Goal: Communication & Community: Share content

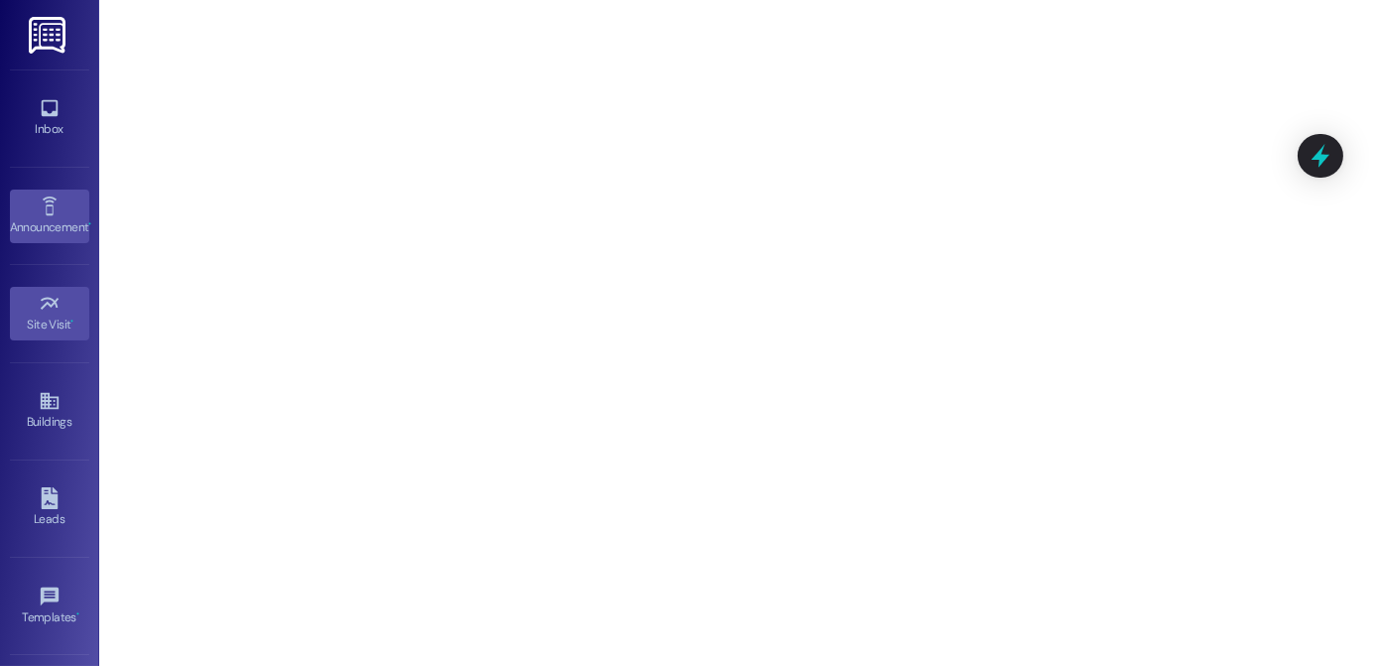
click at [47, 223] on div "Announcement •" at bounding box center [49, 227] width 99 height 20
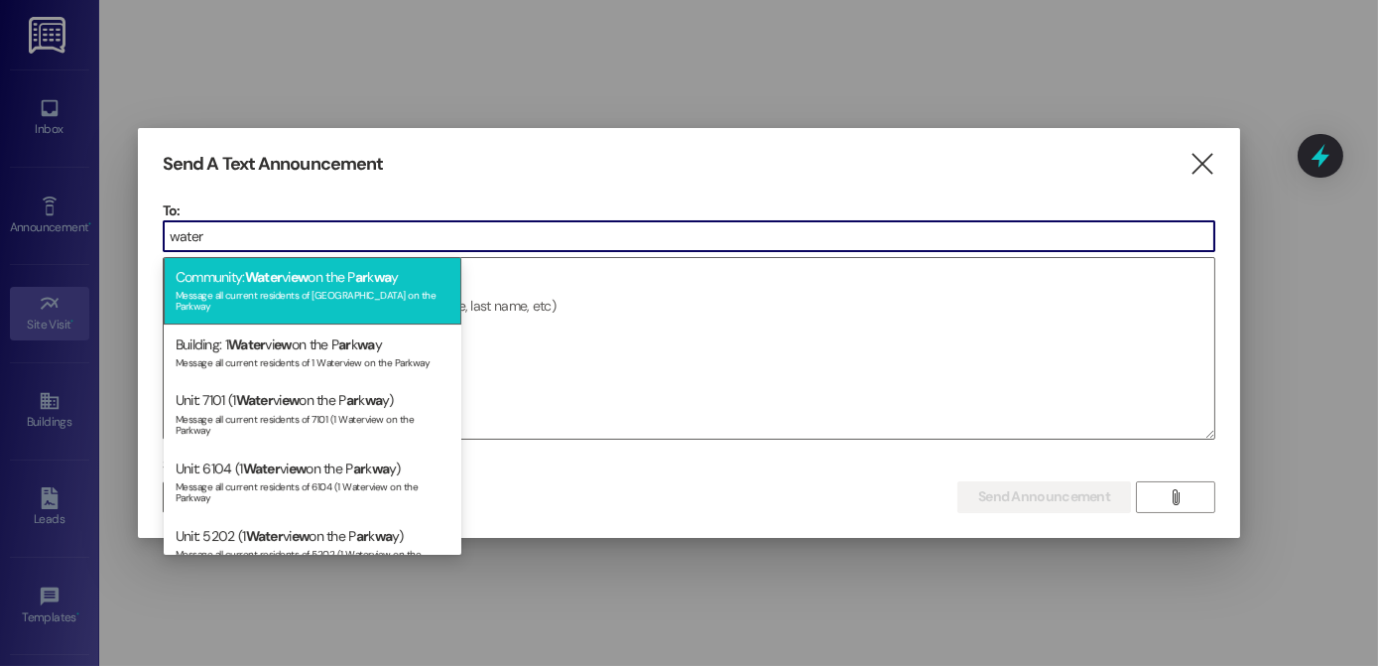
type input "water"
click at [270, 268] on span "Water" at bounding box center [264, 277] width 38 height 18
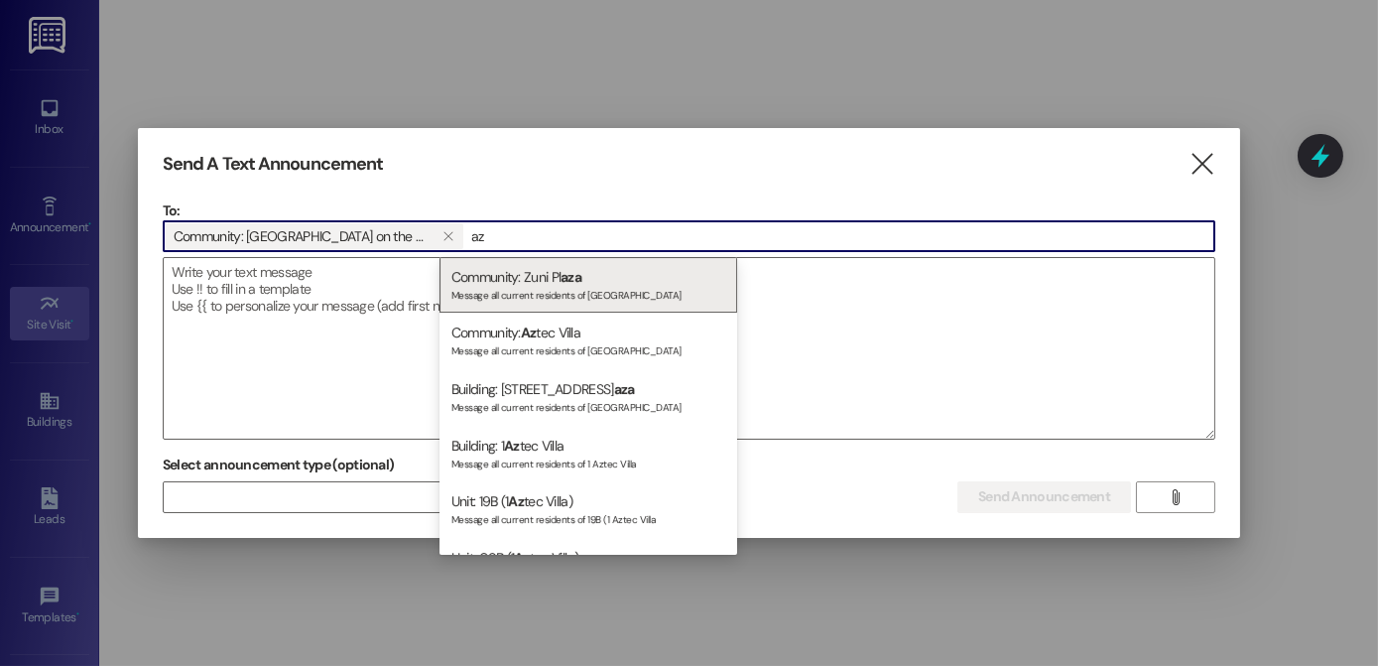
type input "a"
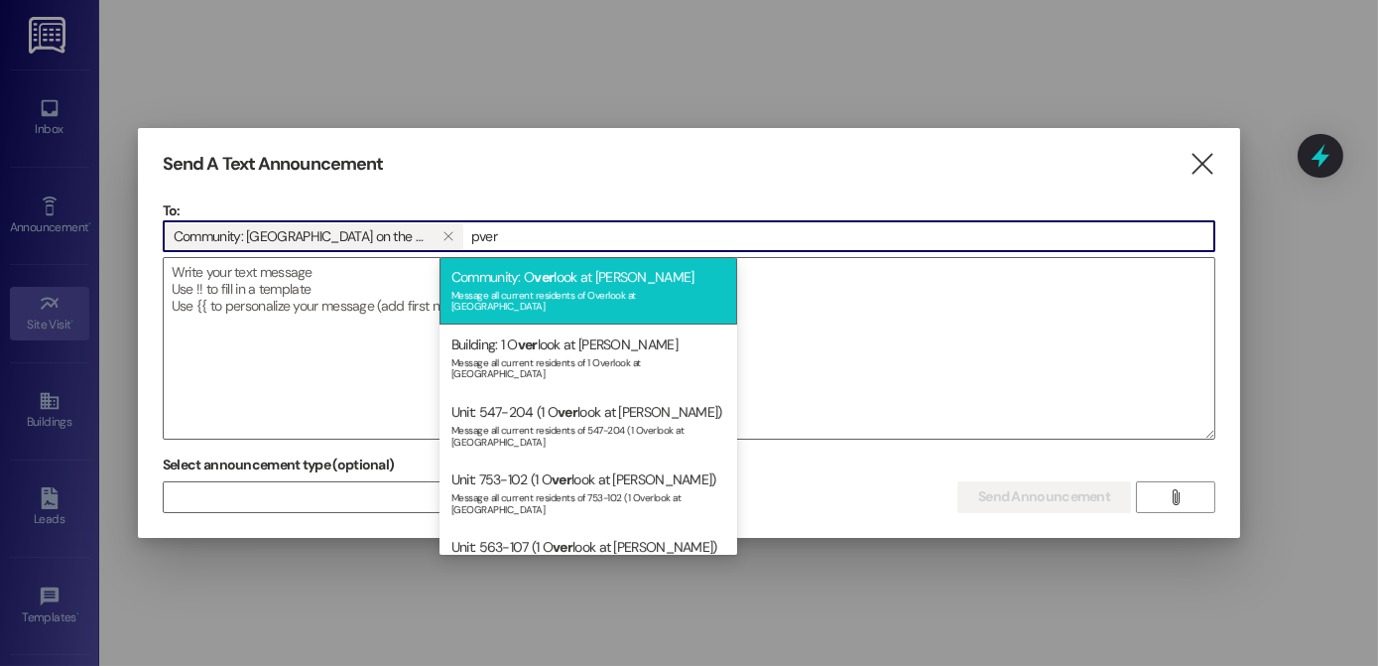
type input "pver"
click at [545, 292] on div "Message all current residents of Overlook at [GEOGRAPHIC_DATA]" at bounding box center [589, 299] width 274 height 28
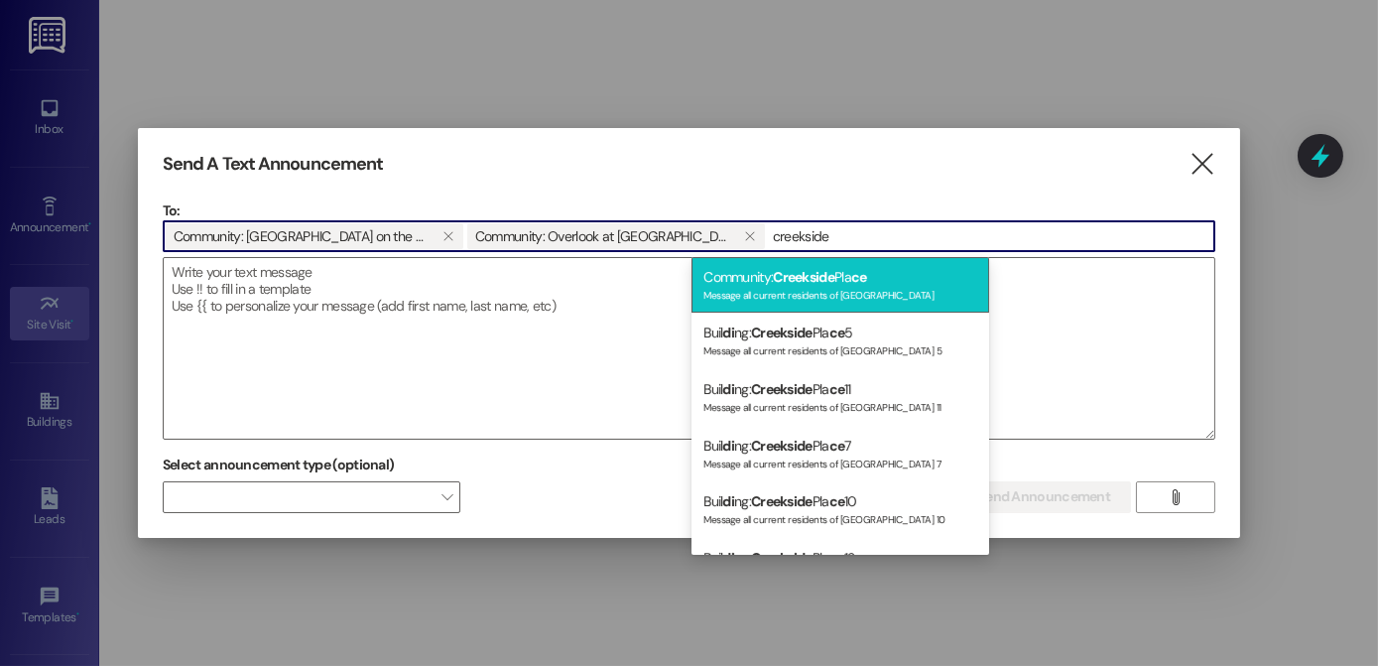
type input "creekside"
click at [738, 279] on div "Community: Creekside Pla ce Message all current residents of [GEOGRAPHIC_DATA]" at bounding box center [841, 285] width 298 height 57
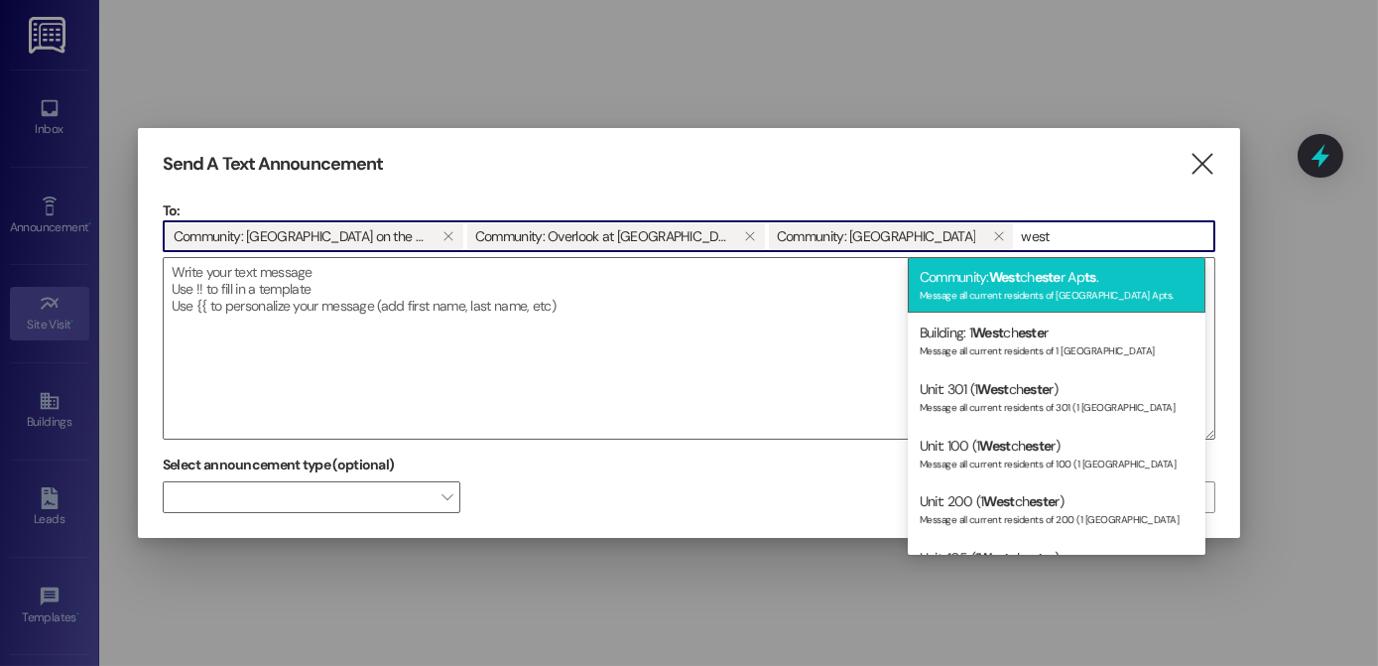
type input "west"
click at [1137, 276] on div "Community: West ch este r Ap ts . Message all current residents of [GEOGRAPHIC_…" at bounding box center [1057, 285] width 298 height 57
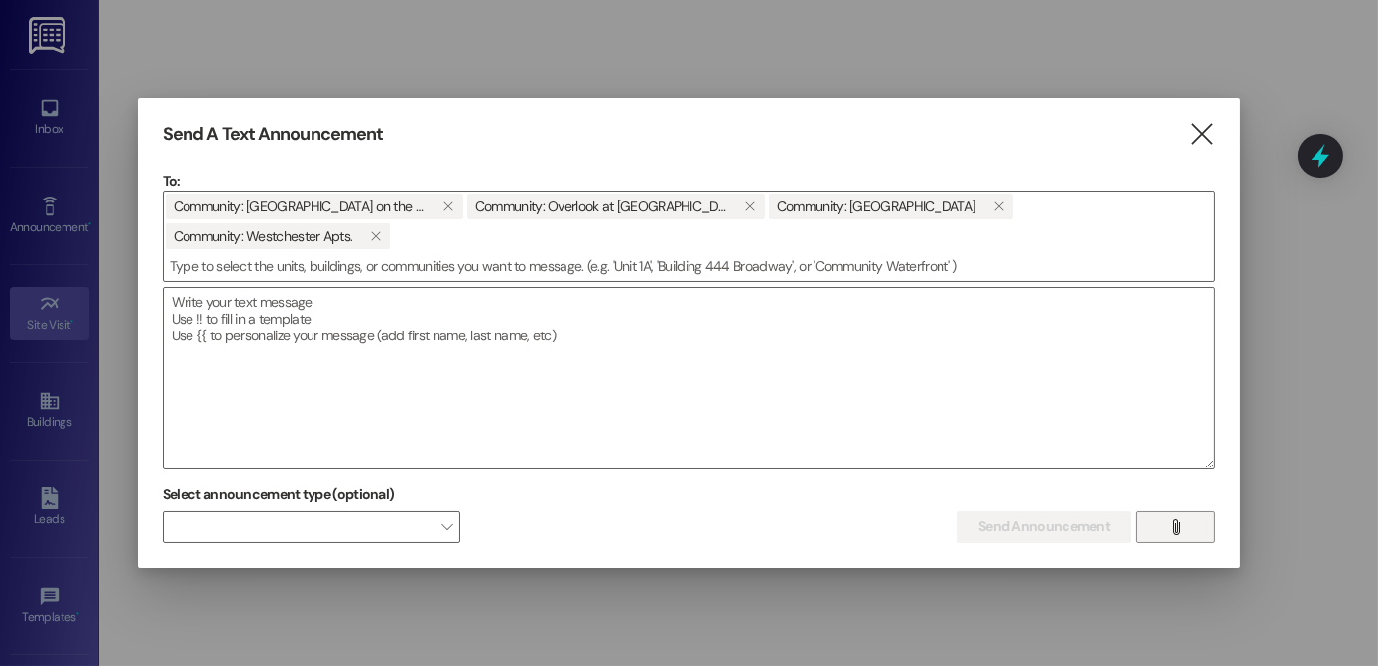
click at [1169, 519] on icon "" at bounding box center [1175, 527] width 15 height 16
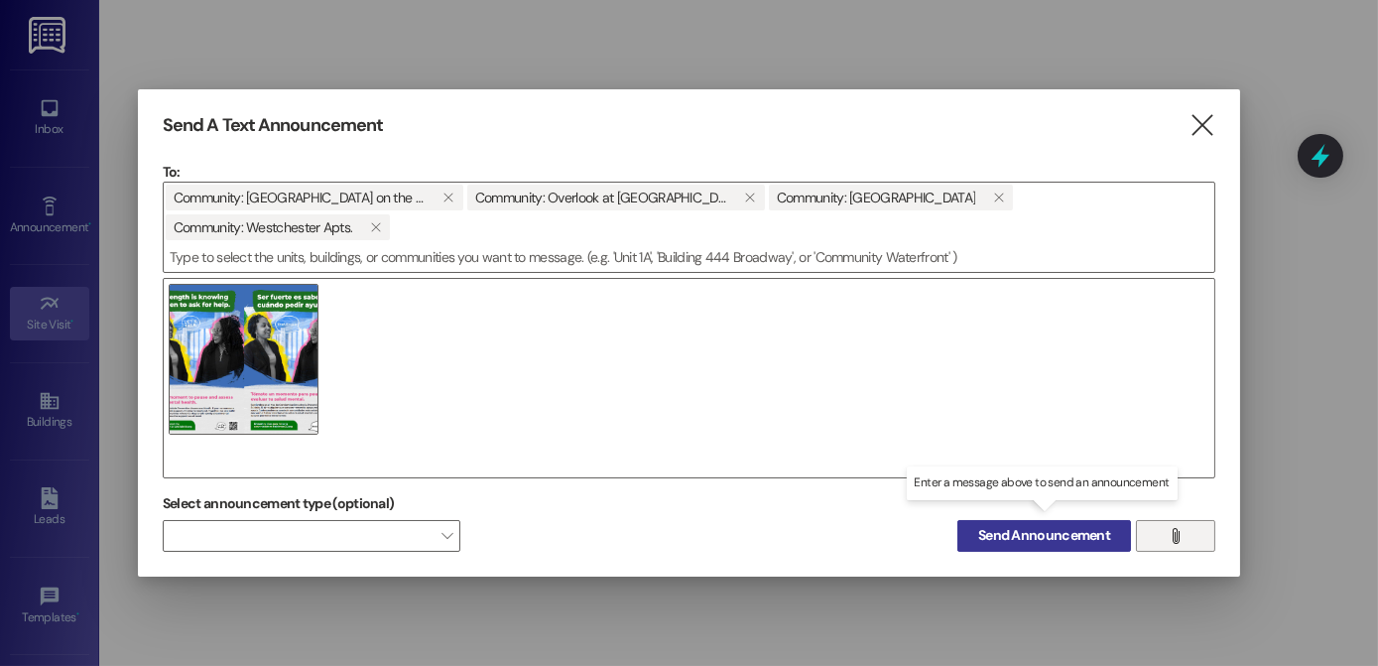
click at [996, 525] on span "Send Announcement" at bounding box center [1044, 535] width 132 height 21
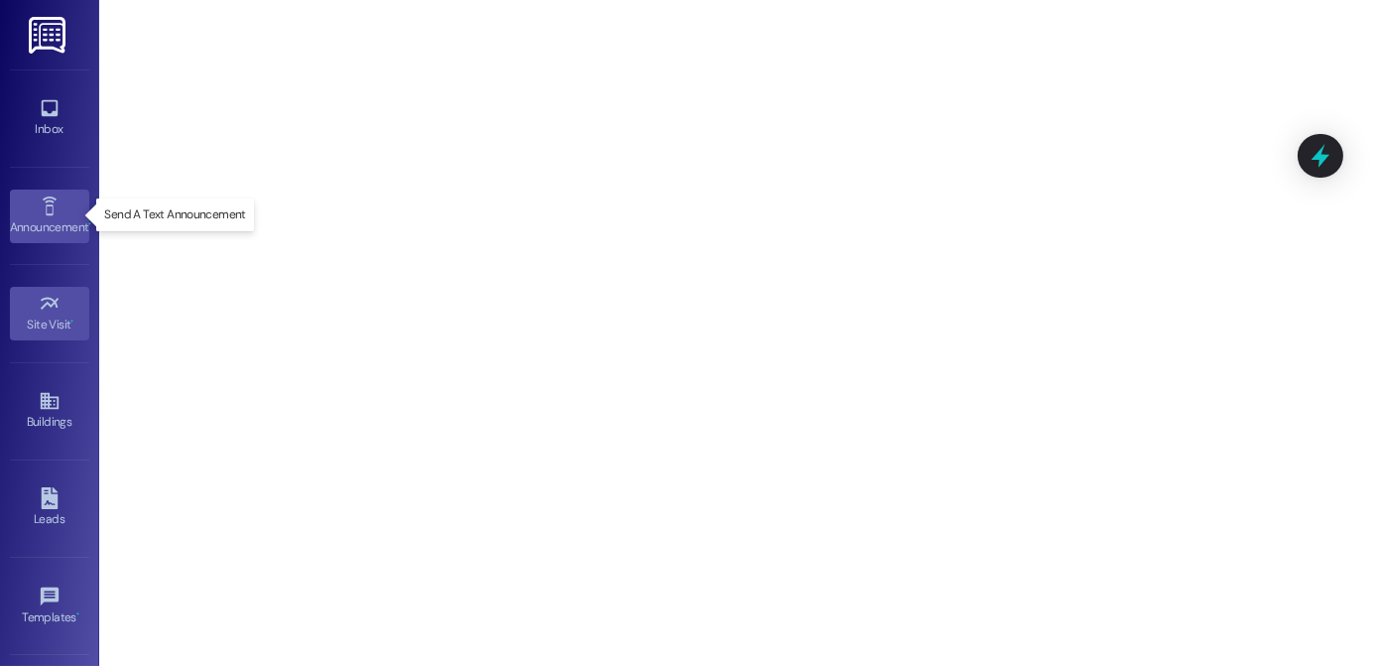
click at [52, 228] on div "Announcement •" at bounding box center [49, 227] width 99 height 20
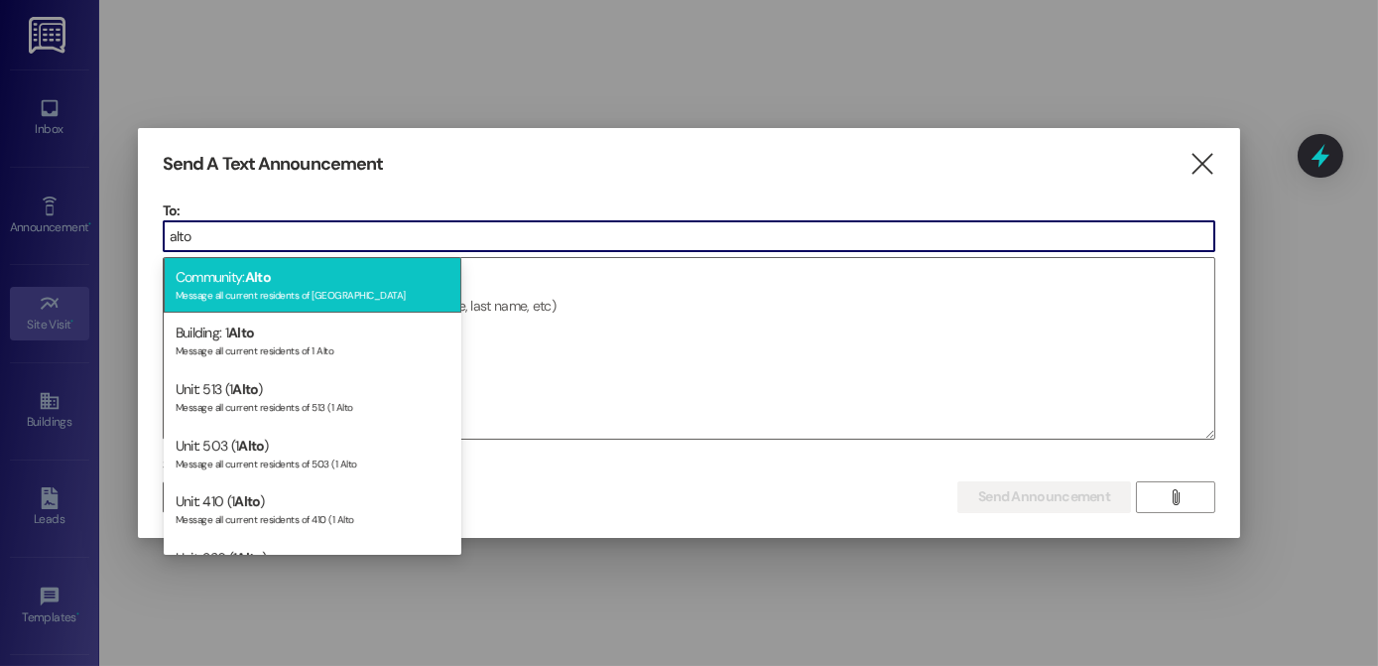
type input "alto"
click at [248, 278] on div "Community: Alto Message all current residents of [GEOGRAPHIC_DATA]" at bounding box center [313, 285] width 298 height 57
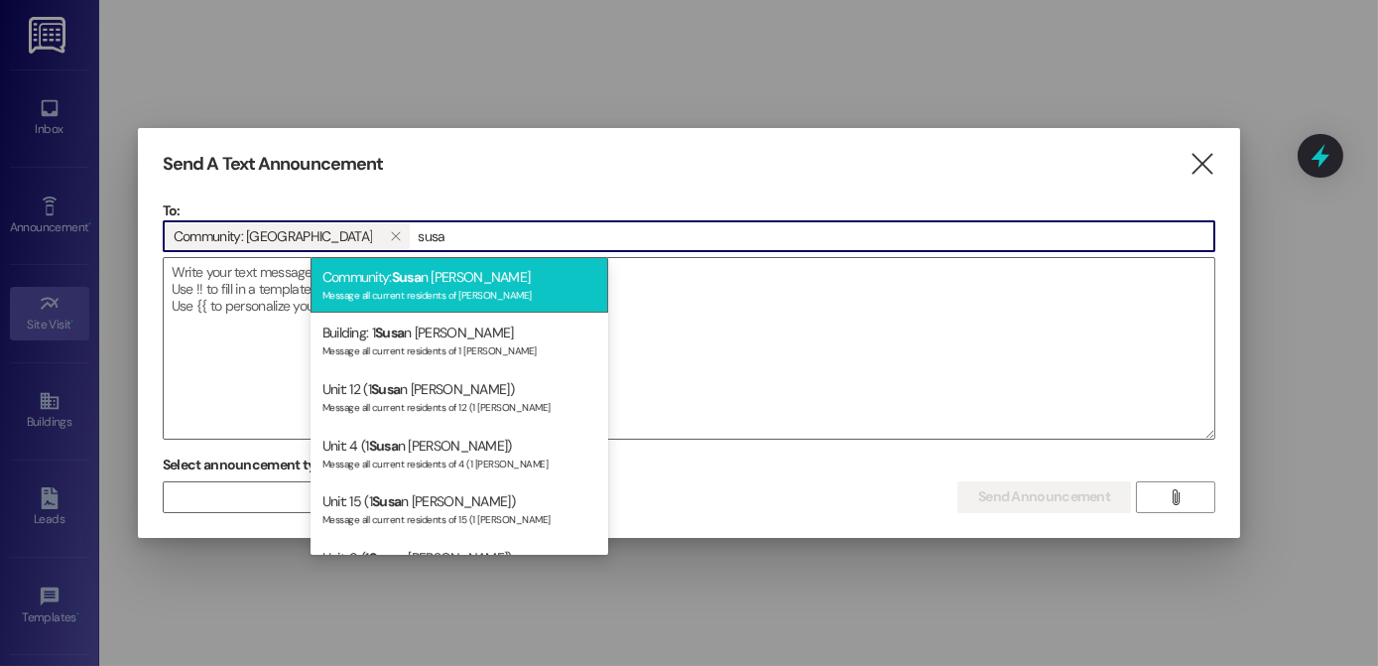
type input "susa"
click at [410, 284] on span "Susa" at bounding box center [406, 277] width 29 height 18
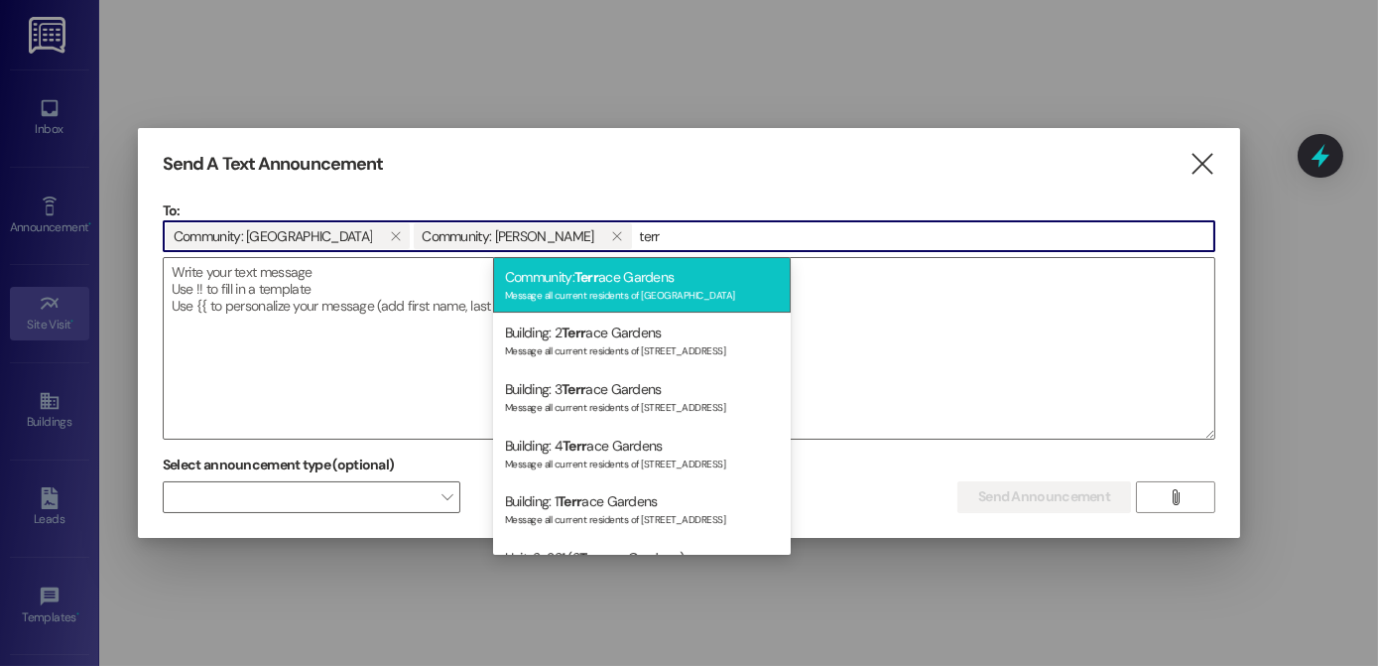
type input "terr"
click at [606, 295] on div "Message all current residents of [GEOGRAPHIC_DATA]" at bounding box center [642, 293] width 274 height 17
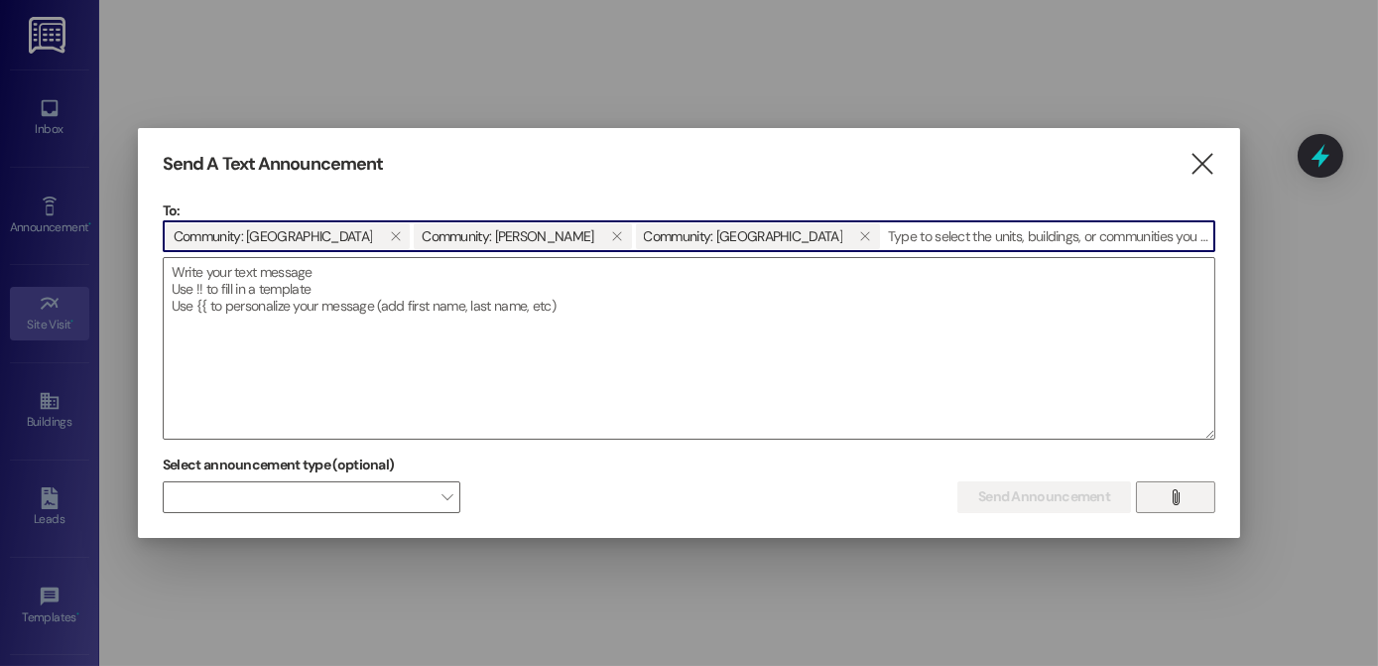
click at [1180, 501] on icon "" at bounding box center [1175, 497] width 15 height 16
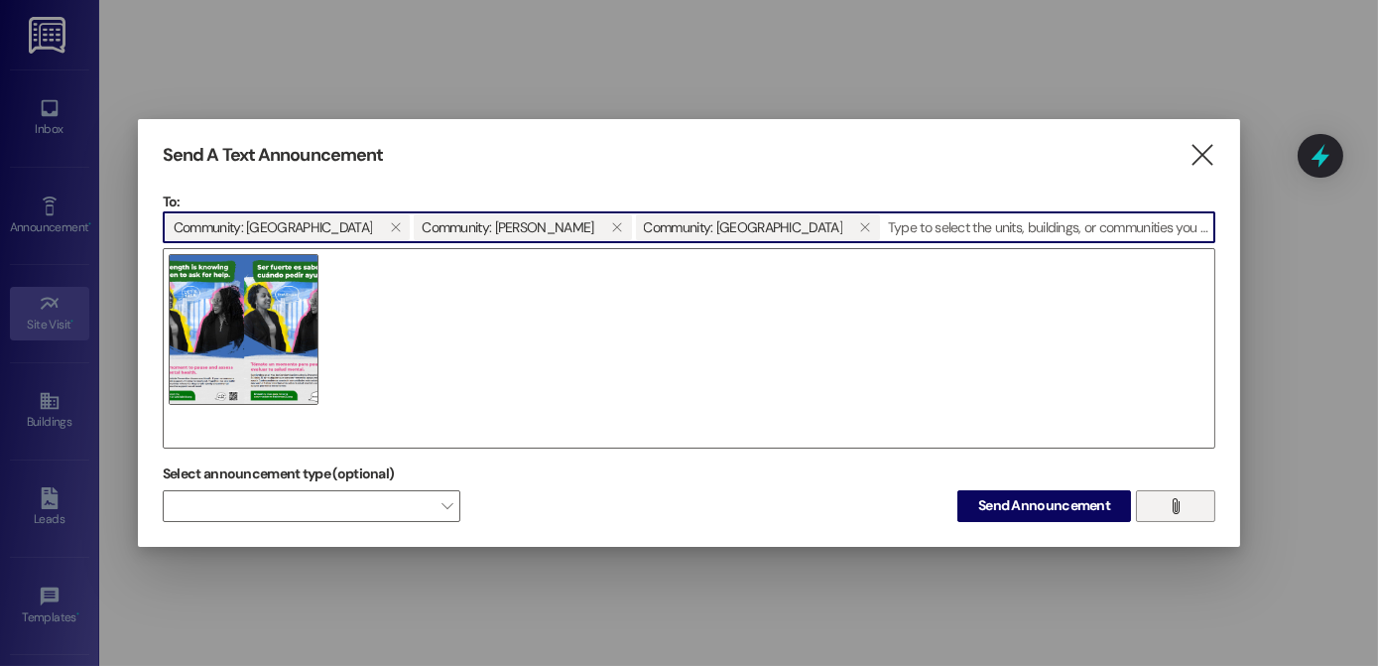
click at [882, 223] on input at bounding box center [1048, 227] width 332 height 30
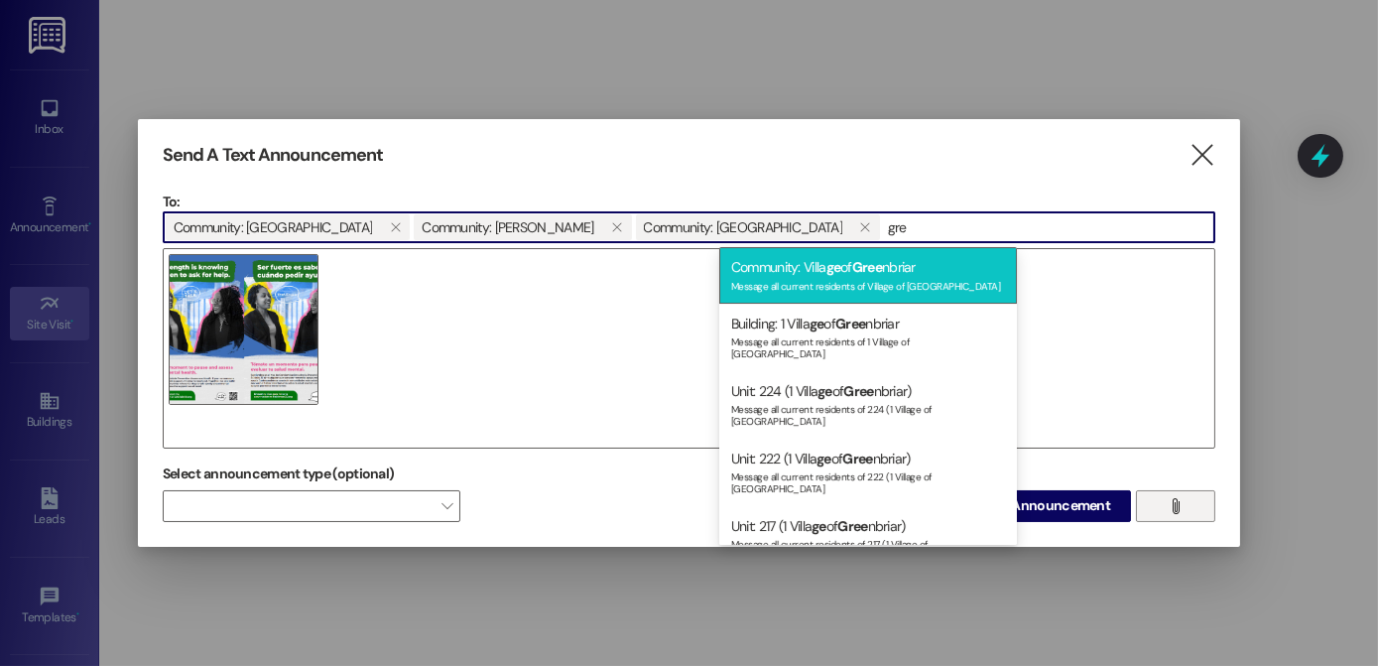
type input "gre"
click at [844, 272] on div "Community: Villa ge of Gree nbriar Message all current residents of Village of …" at bounding box center [868, 275] width 298 height 57
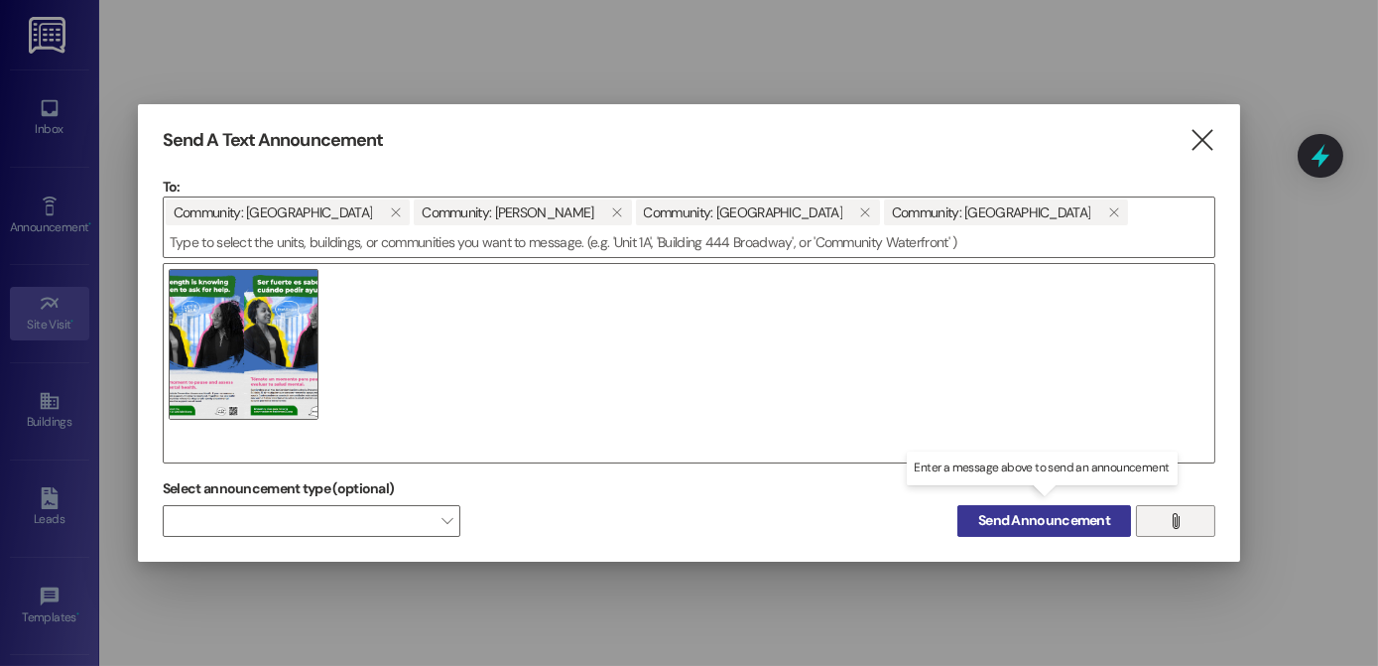
click at [1005, 510] on span "Send Announcement" at bounding box center [1044, 520] width 132 height 21
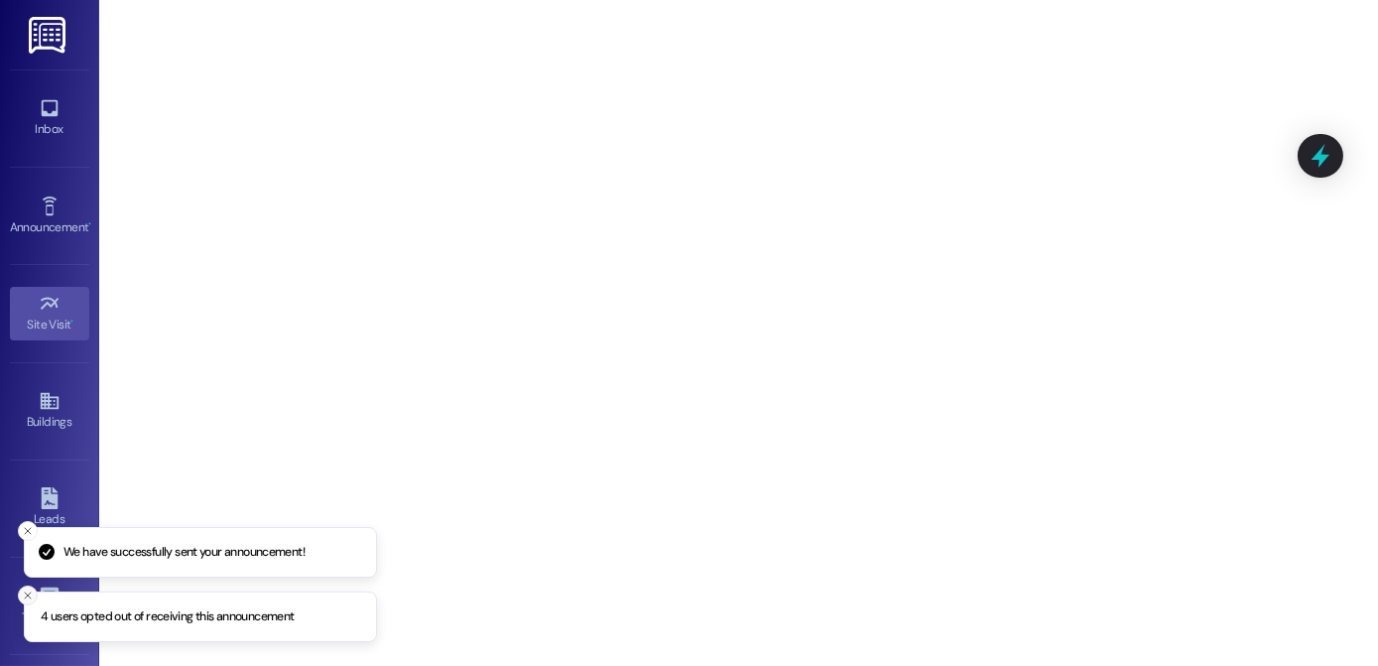
click at [30, 598] on line "Close toast" at bounding box center [28, 595] width 6 height 6
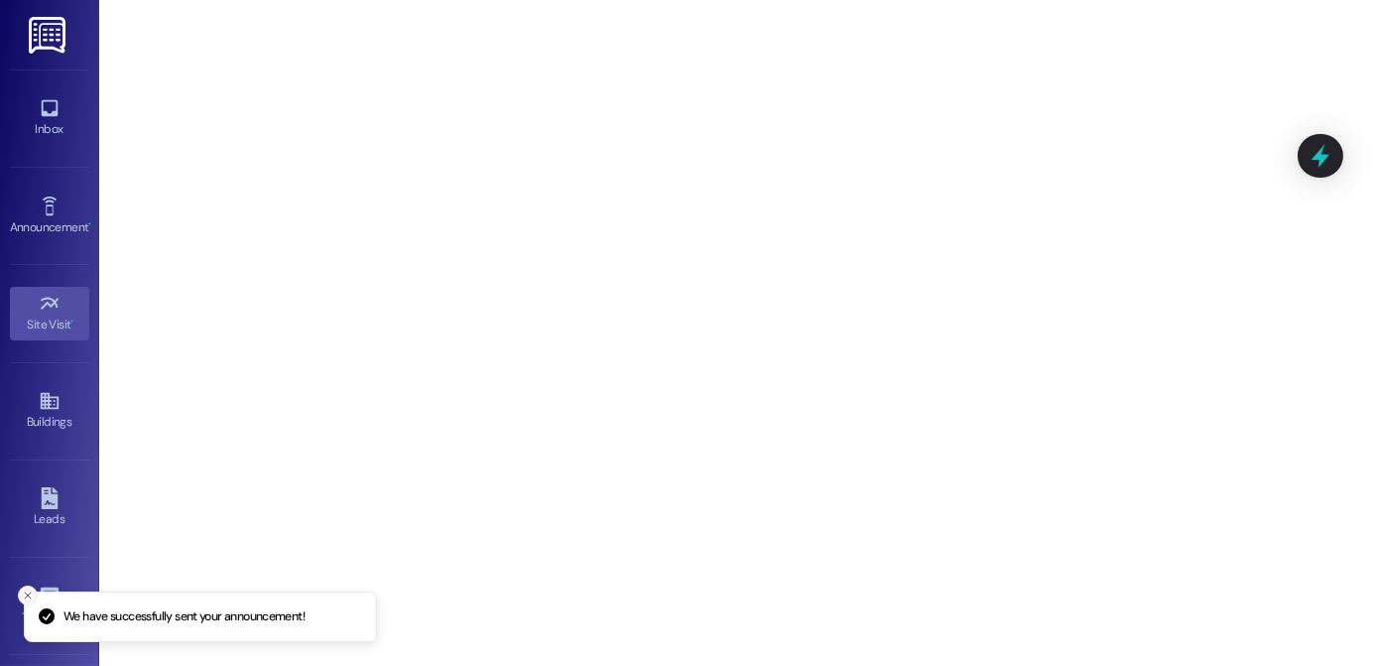
click at [24, 593] on icon "Close toast" at bounding box center [28, 595] width 12 height 12
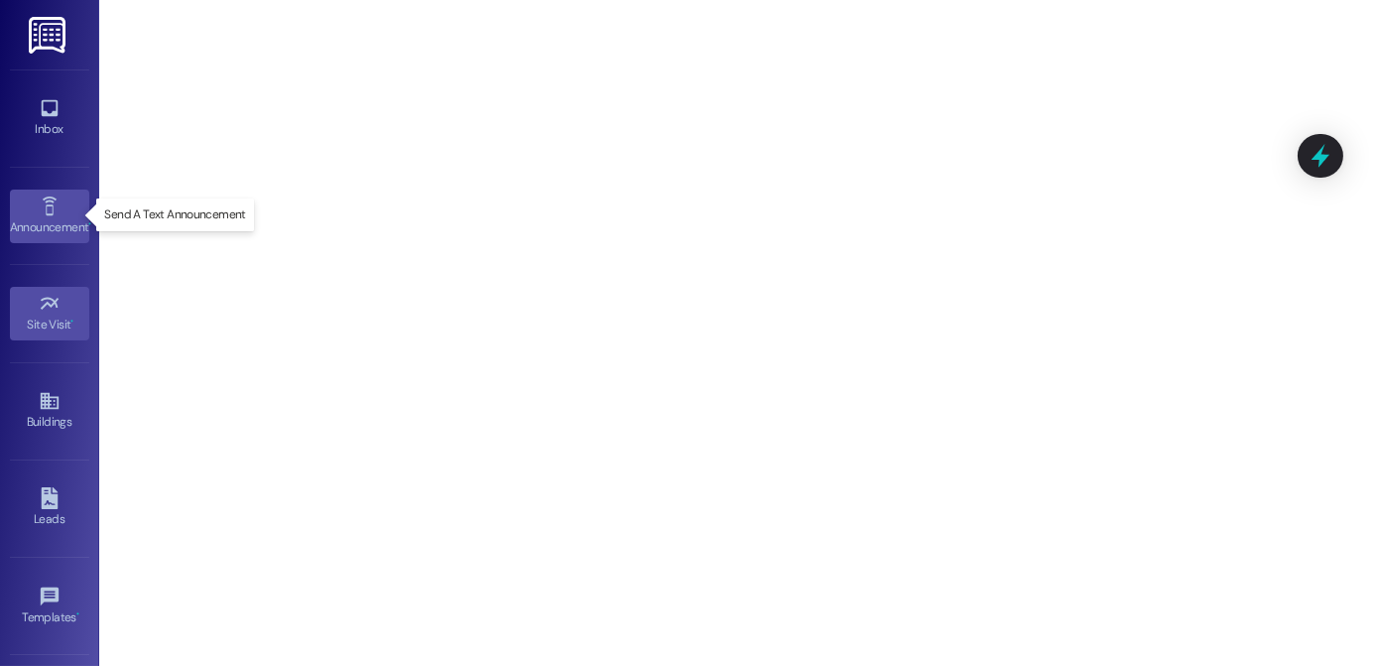
click at [50, 227] on div "Announcement •" at bounding box center [49, 227] width 99 height 20
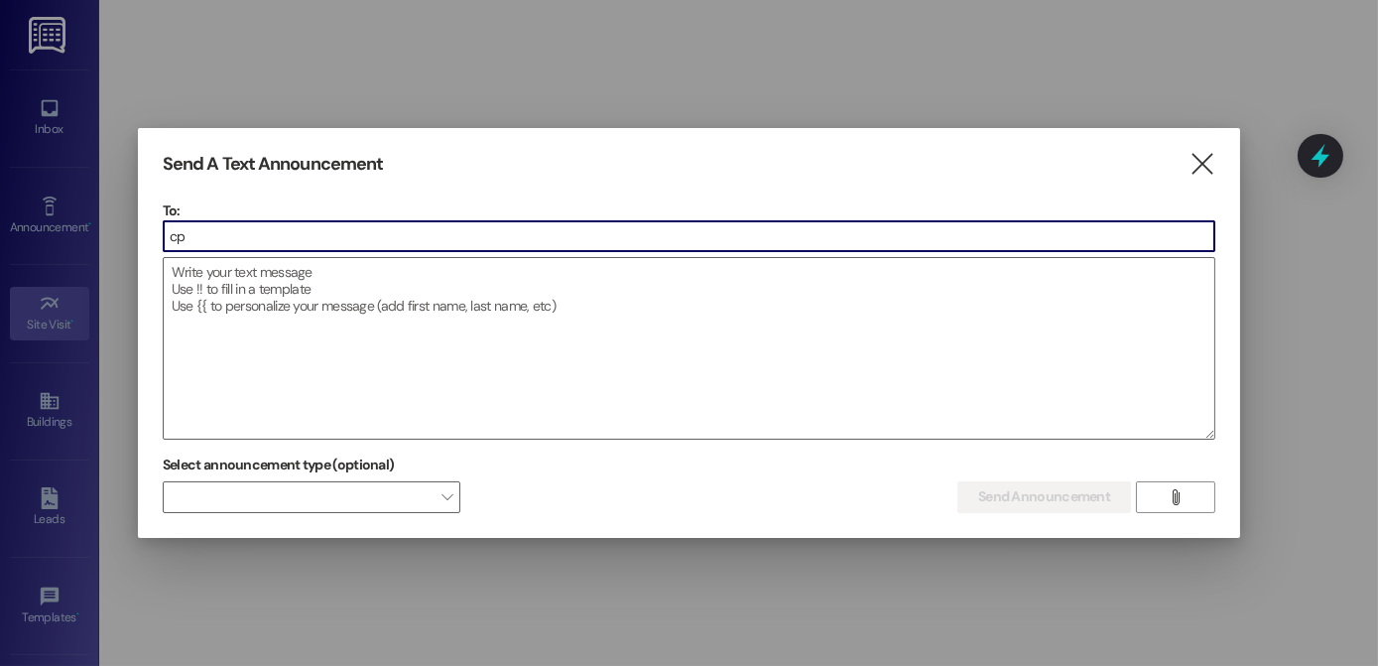
type input "c"
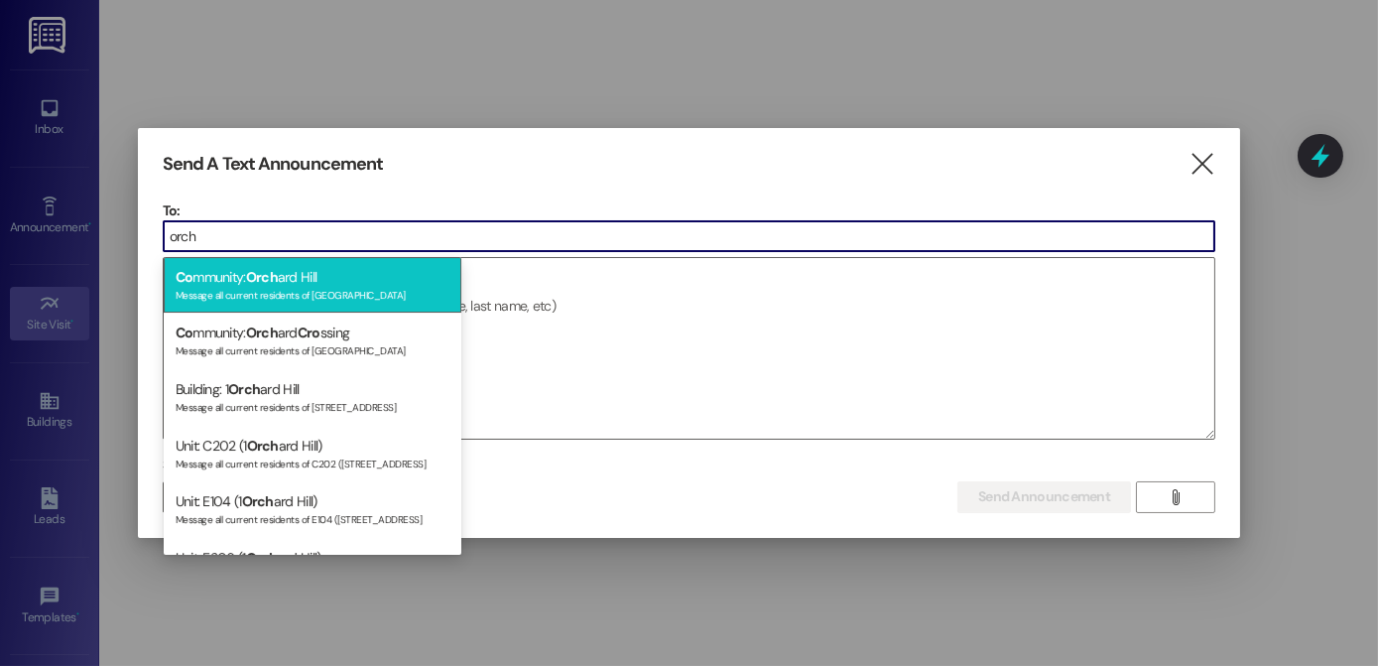
type input "orch"
click at [320, 285] on div "Message all current residents of [GEOGRAPHIC_DATA]" at bounding box center [313, 293] width 274 height 17
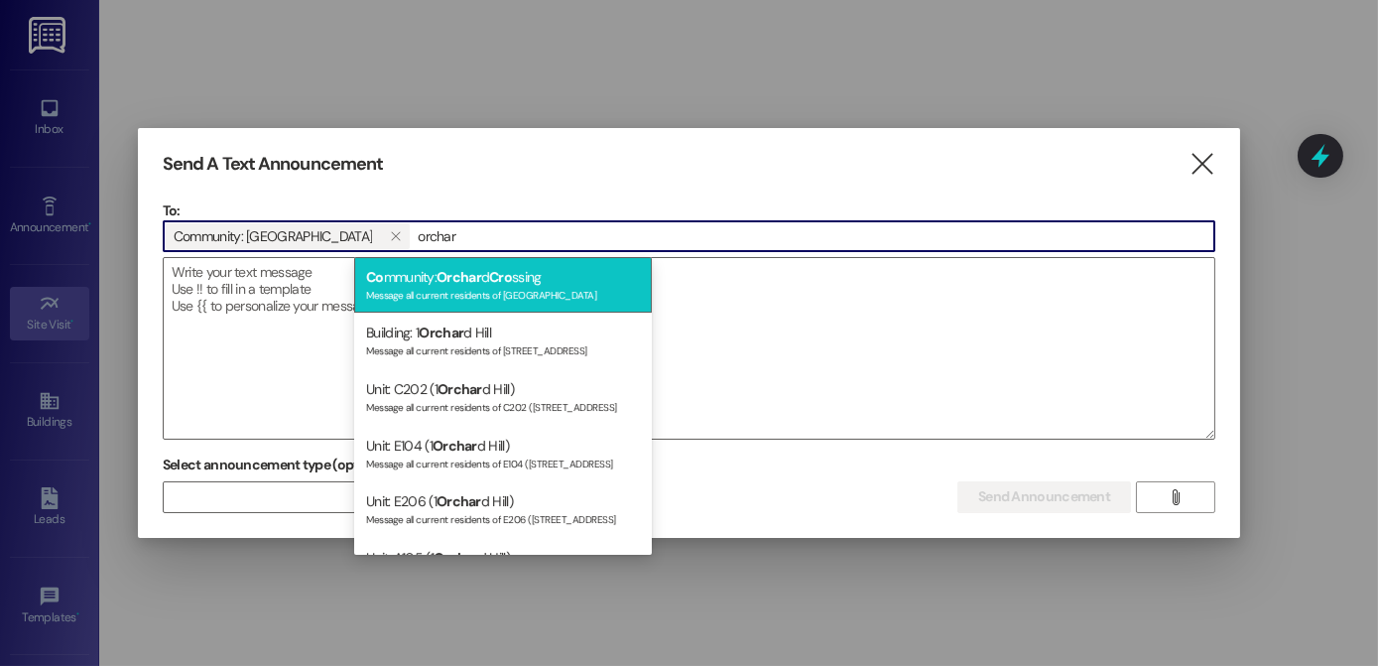
type input "orchar"
click at [445, 287] on div "Message all current residents of [GEOGRAPHIC_DATA]" at bounding box center [503, 293] width 274 height 17
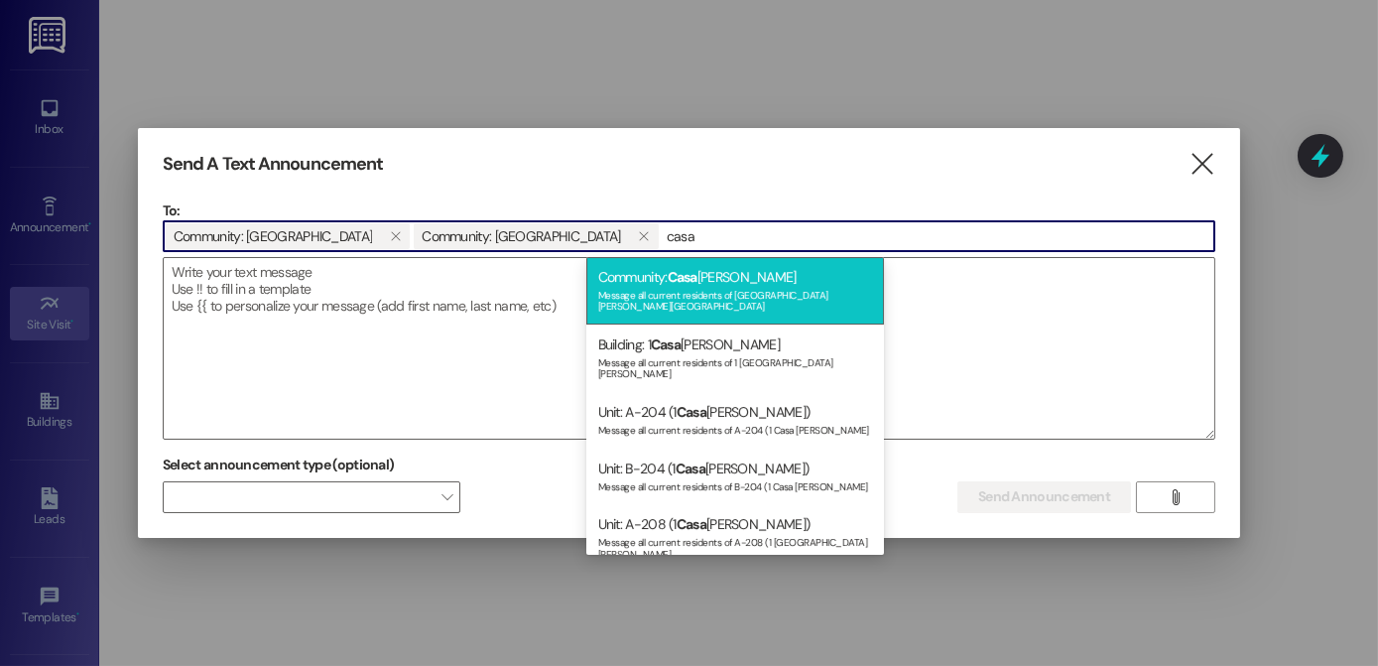
type input "casa"
click at [686, 277] on span "Casa" at bounding box center [683, 277] width 30 height 18
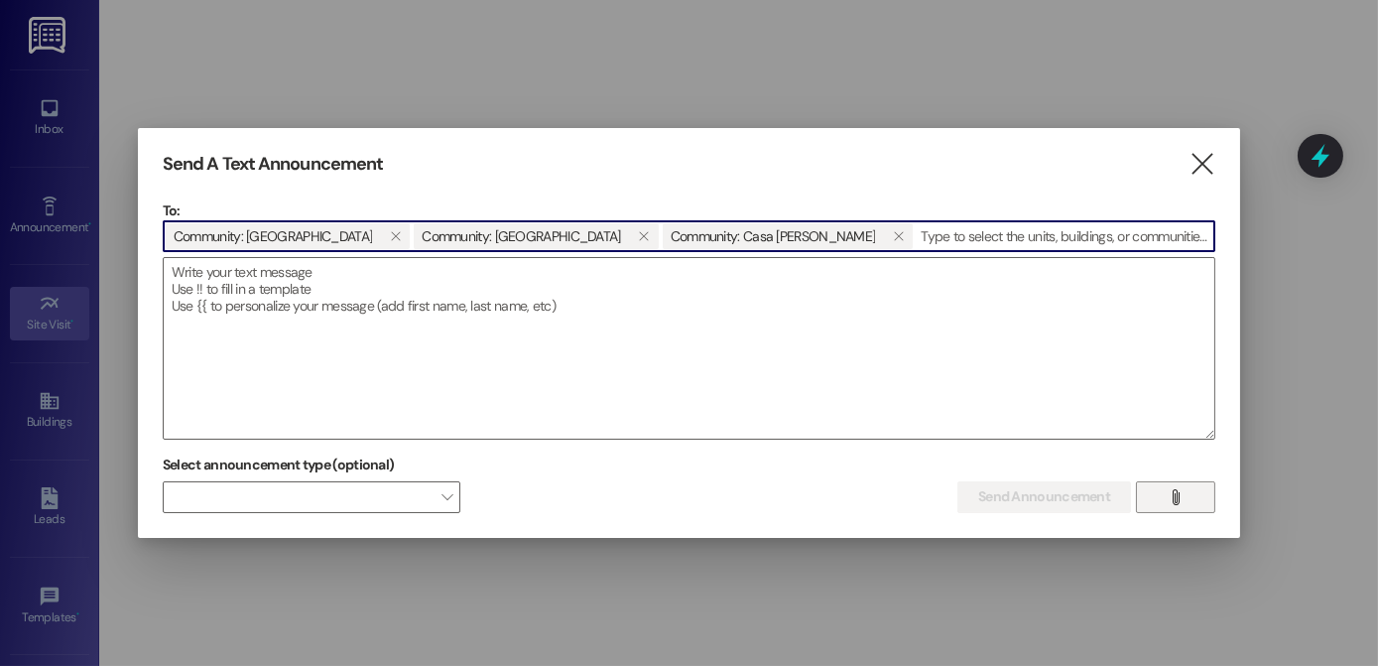
click at [1167, 506] on span "" at bounding box center [1175, 497] width 23 height 30
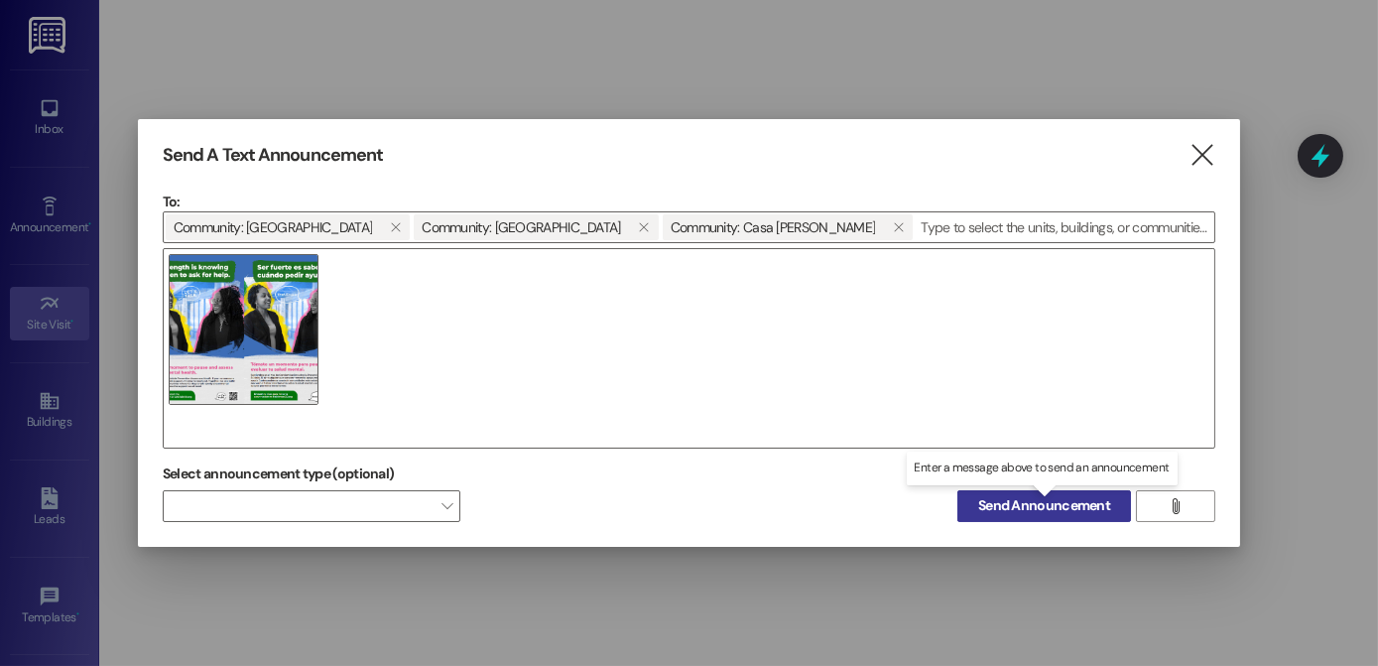
click at [1090, 507] on span "Send Announcement" at bounding box center [1044, 505] width 132 height 21
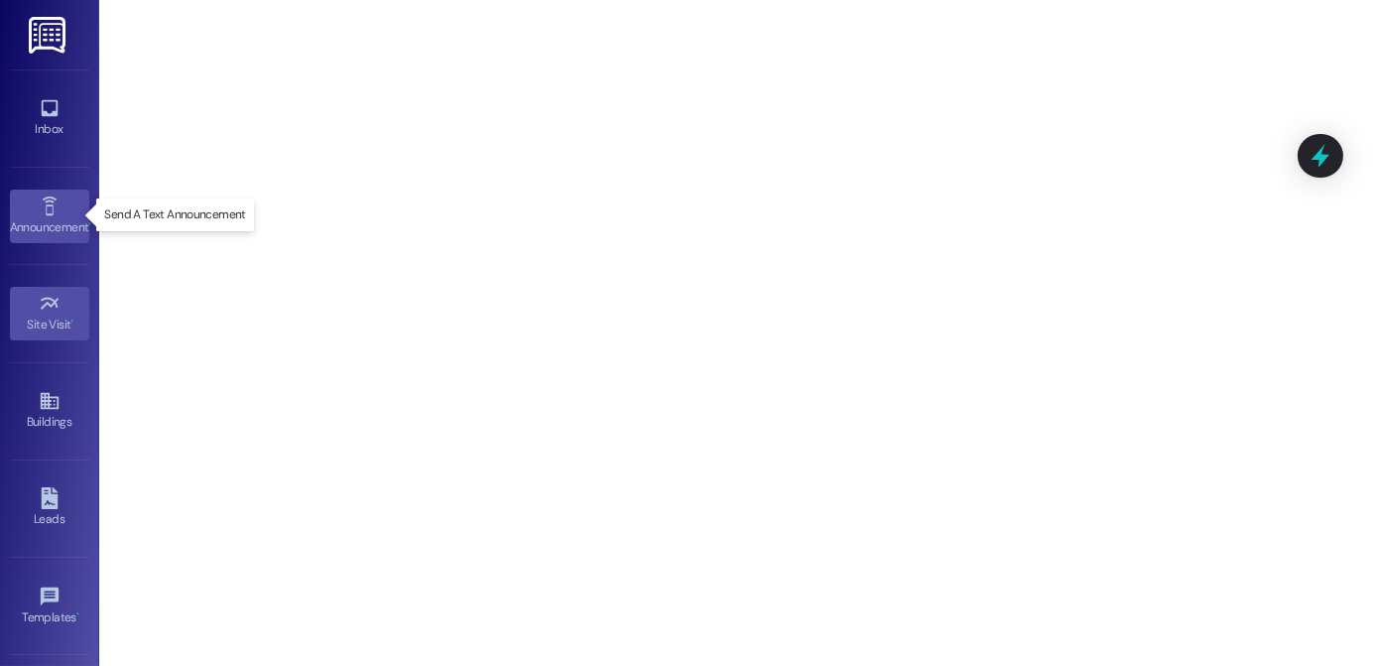
click at [40, 218] on div "Announcement •" at bounding box center [49, 227] width 99 height 20
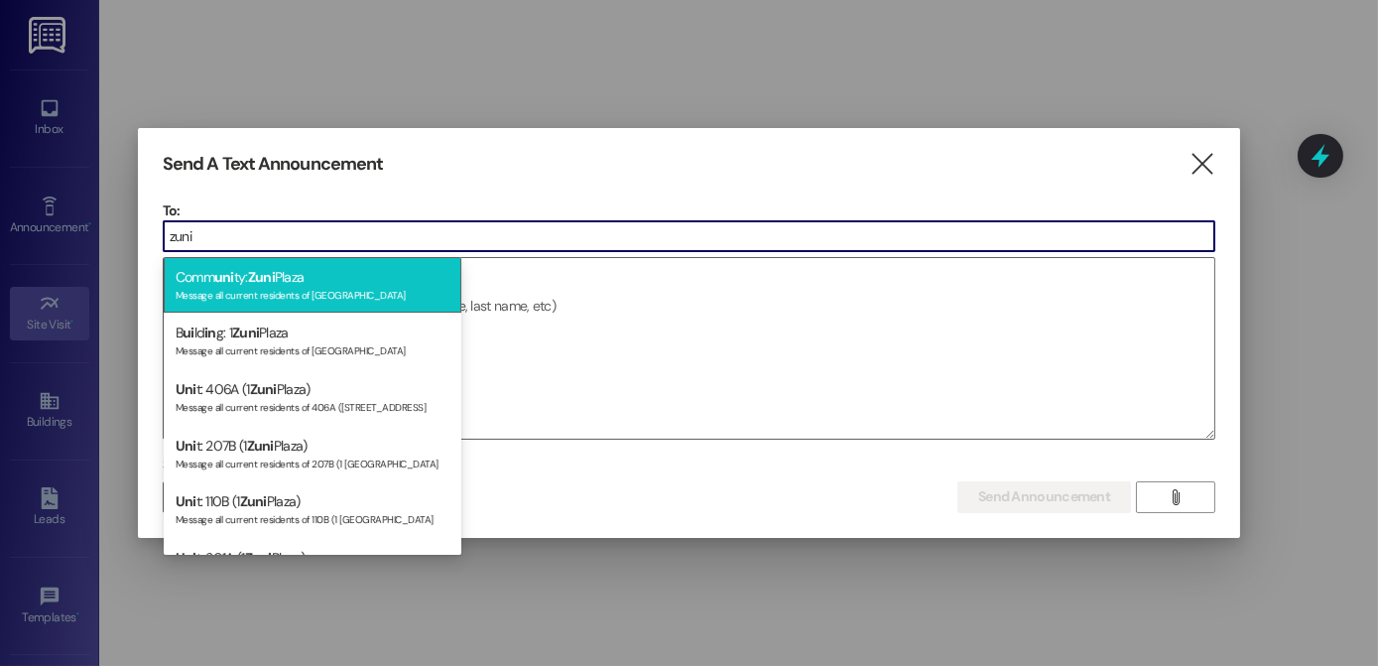
type input "zuni"
click at [308, 270] on div "Comm uni ty: [GEOGRAPHIC_DATA] Message all current residents of [GEOGRAPHIC_DAT…" at bounding box center [313, 285] width 298 height 57
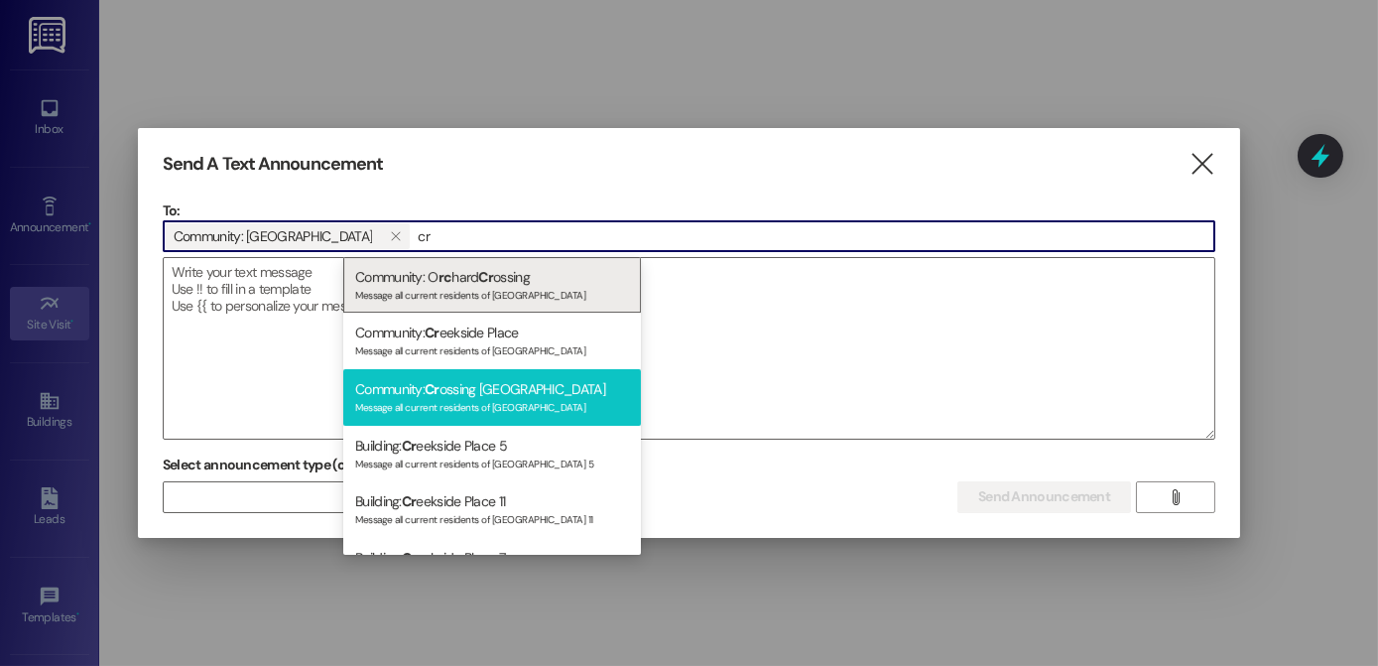
type input "cr"
click at [455, 392] on div "Community: [PERSON_NAME] [GEOGRAPHIC_DATA] Message all current residents of [GE…" at bounding box center [492, 397] width 298 height 57
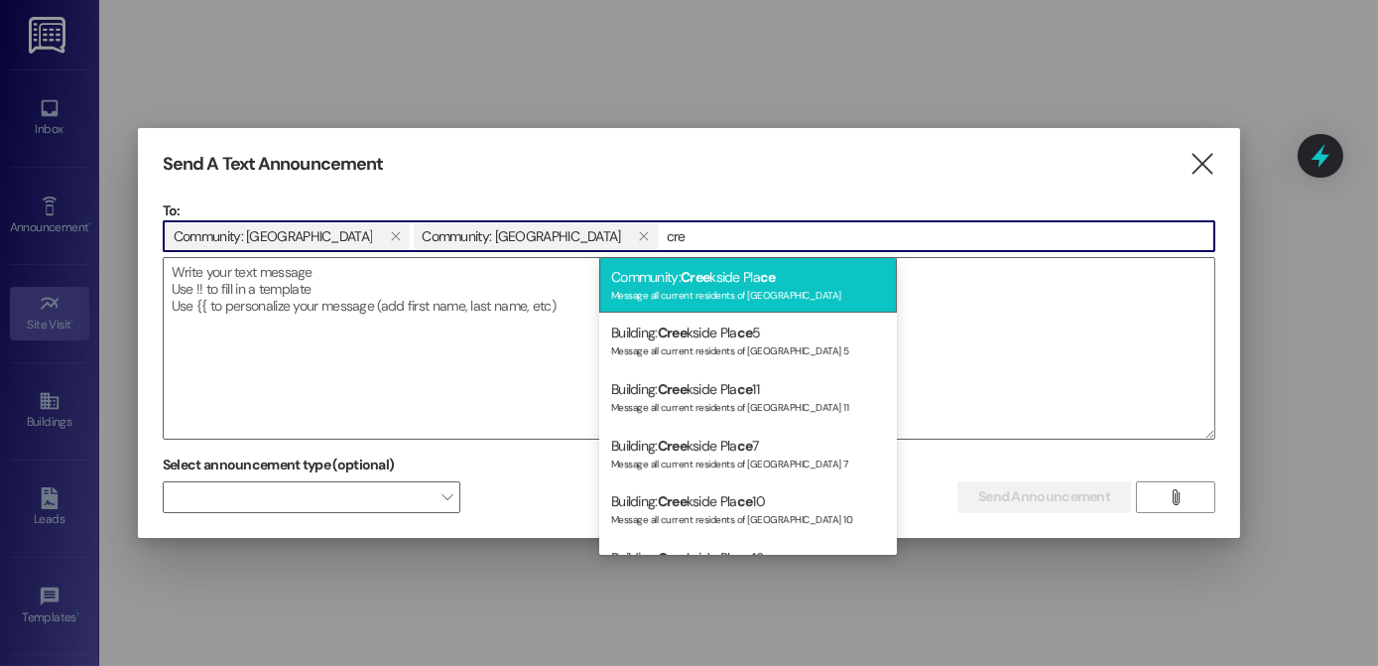
type input "cre"
click at [699, 284] on span "Cree" at bounding box center [695, 277] width 29 height 18
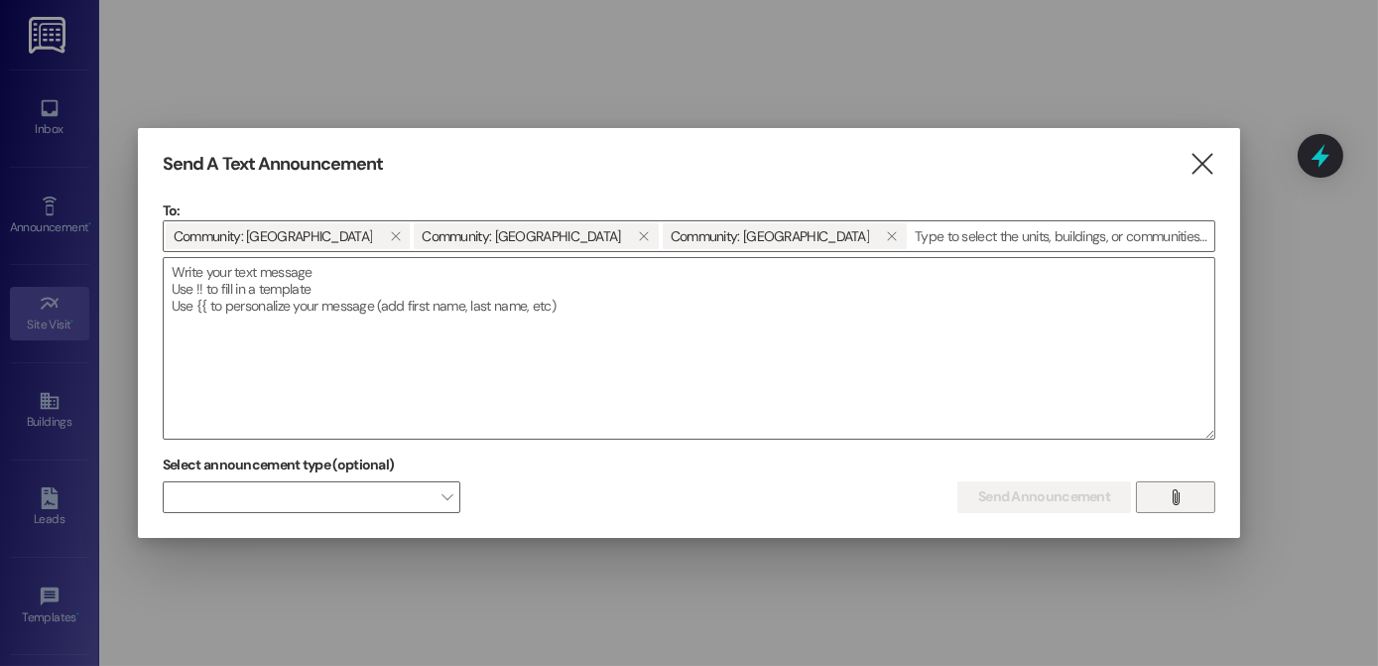
click at [1155, 499] on button "" at bounding box center [1175, 497] width 79 height 32
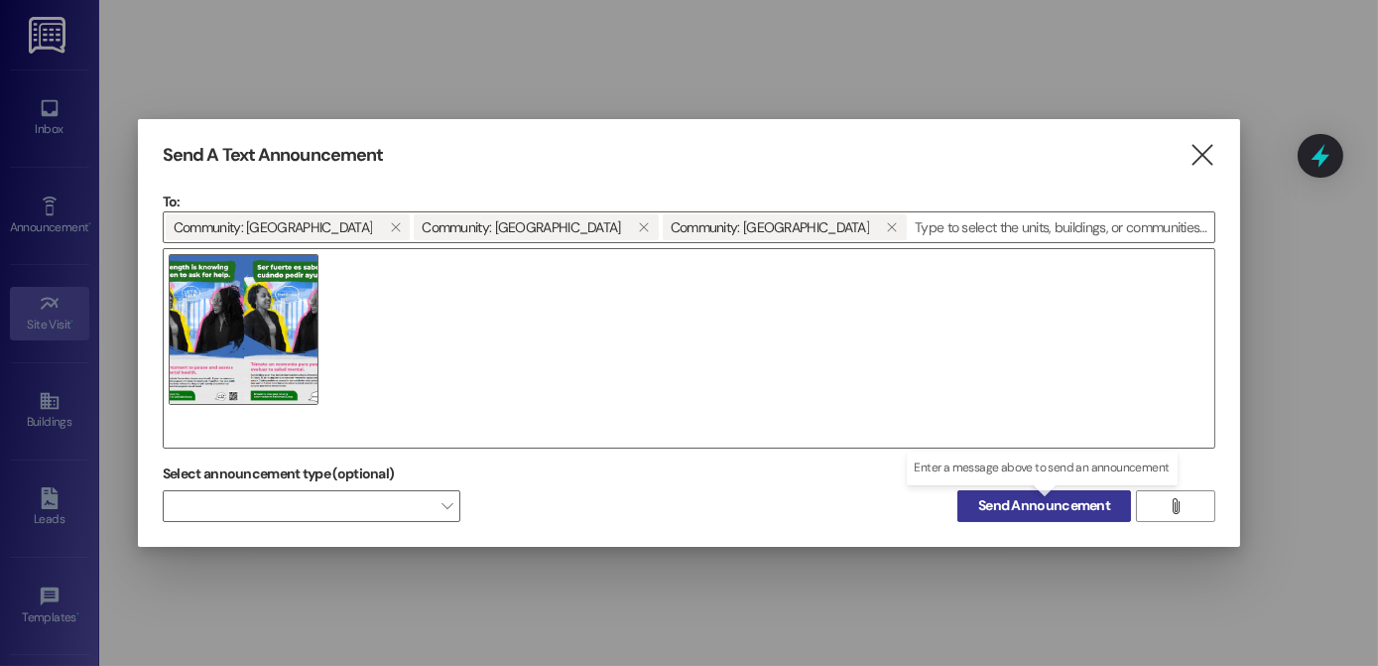
click at [1071, 495] on span "Send Announcement" at bounding box center [1044, 505] width 132 height 21
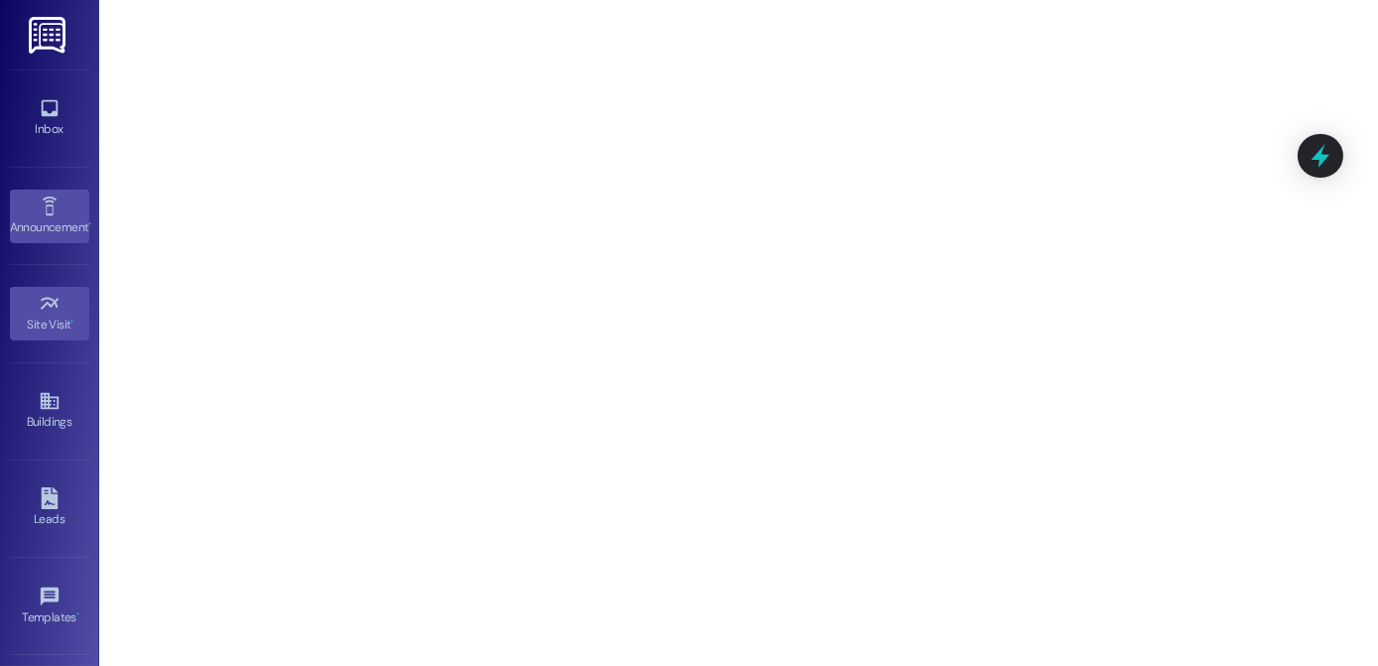
click at [40, 206] on icon at bounding box center [50, 207] width 22 height 22
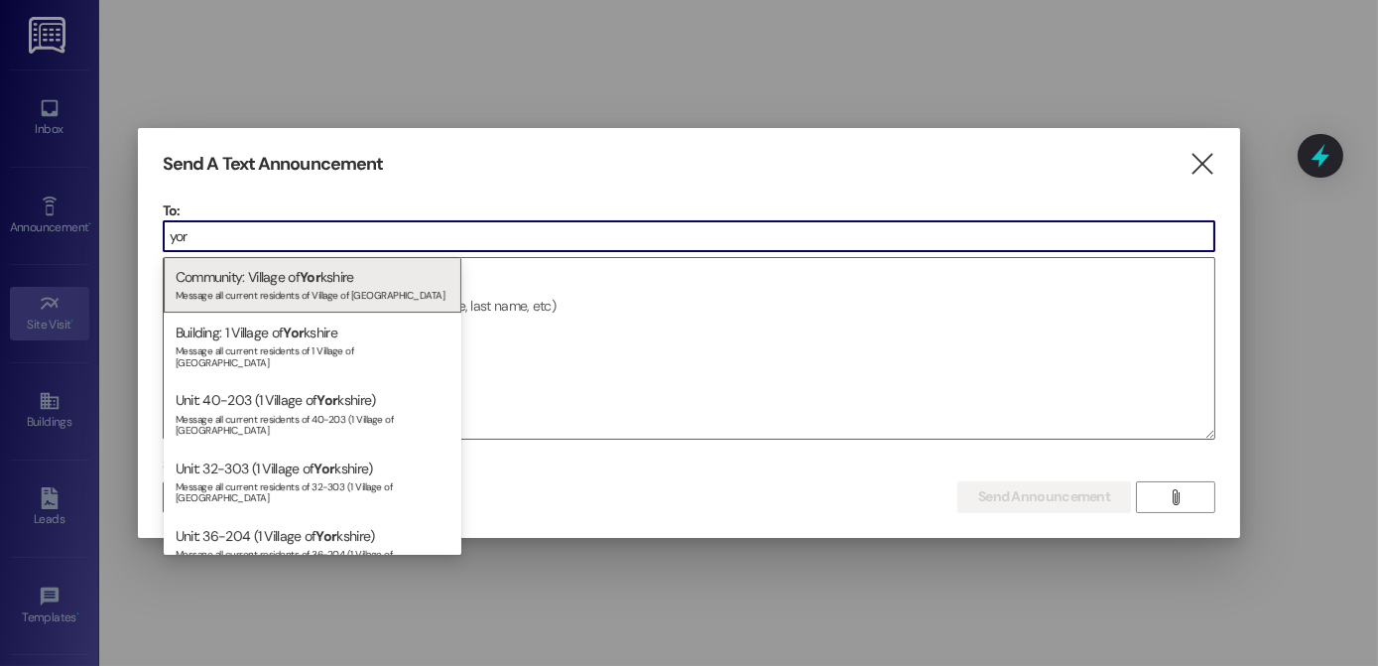
type input "yor"
click at [302, 279] on div "Community: Village of [GEOGRAPHIC_DATA] Message all current residents of [GEOGR…" at bounding box center [313, 285] width 298 height 57
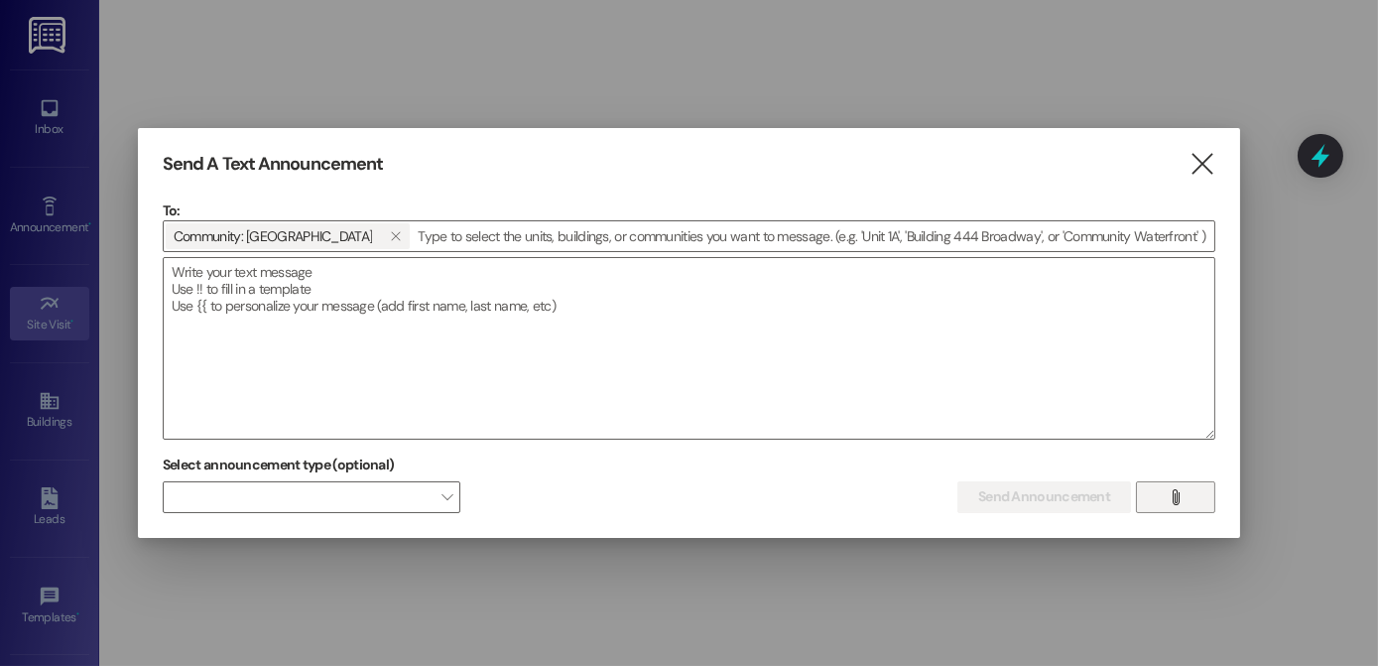
click at [1168, 504] on icon "" at bounding box center [1175, 497] width 15 height 16
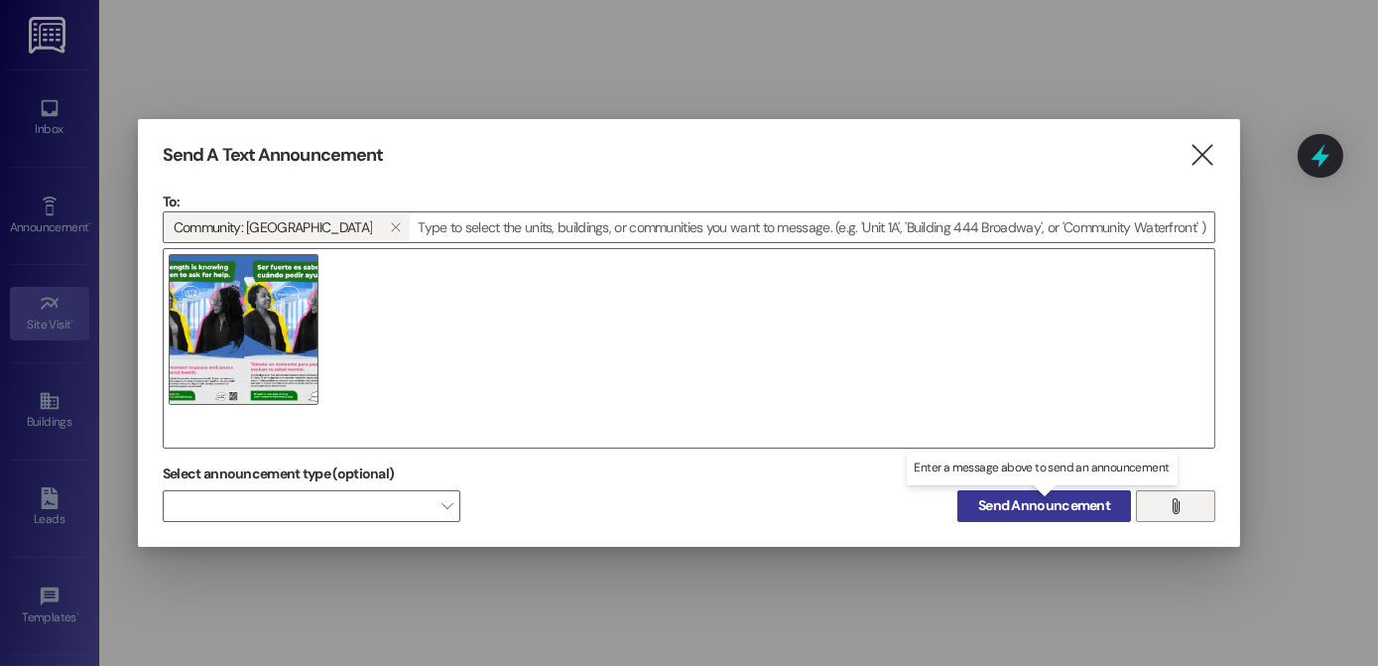
click at [1064, 502] on span "Send Announcement" at bounding box center [1044, 505] width 132 height 21
